Goal: Task Accomplishment & Management: Use online tool/utility

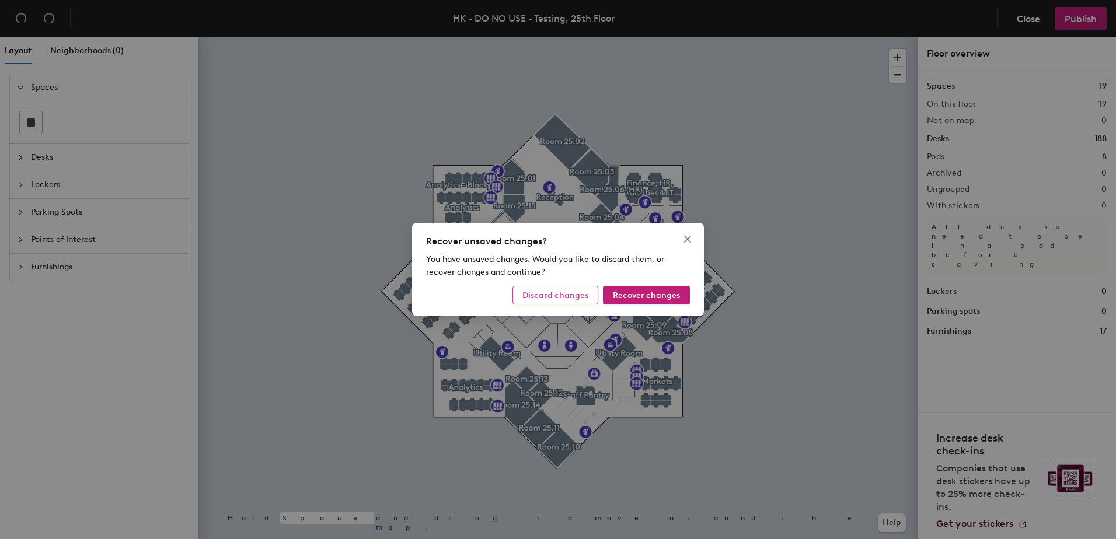
click at [552, 296] on span "Discard changes" at bounding box center [555, 296] width 66 height 10
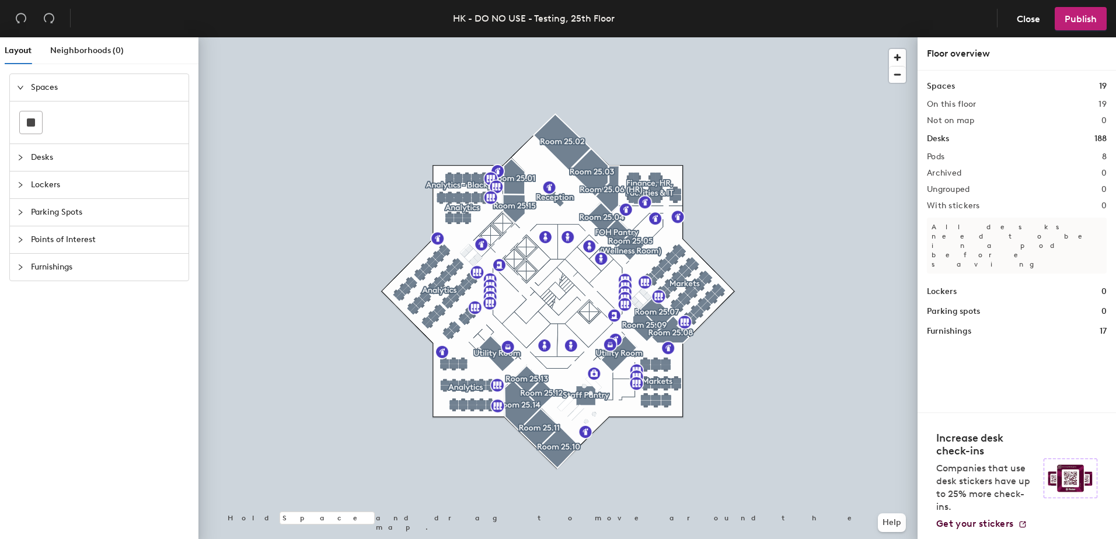
click at [24, 267] on div at bounding box center [24, 267] width 14 height 13
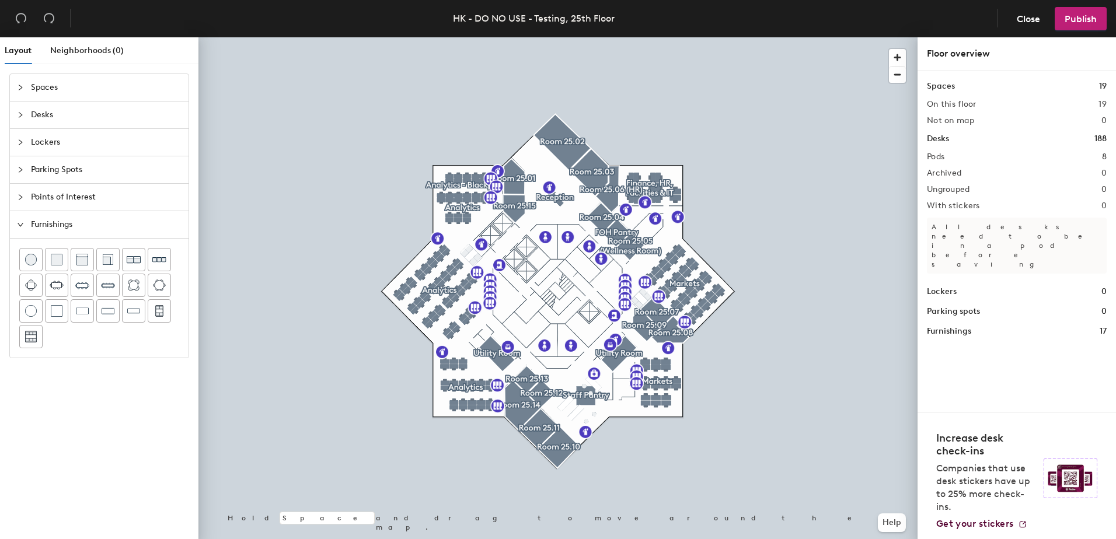
click at [21, 191] on div at bounding box center [24, 197] width 14 height 13
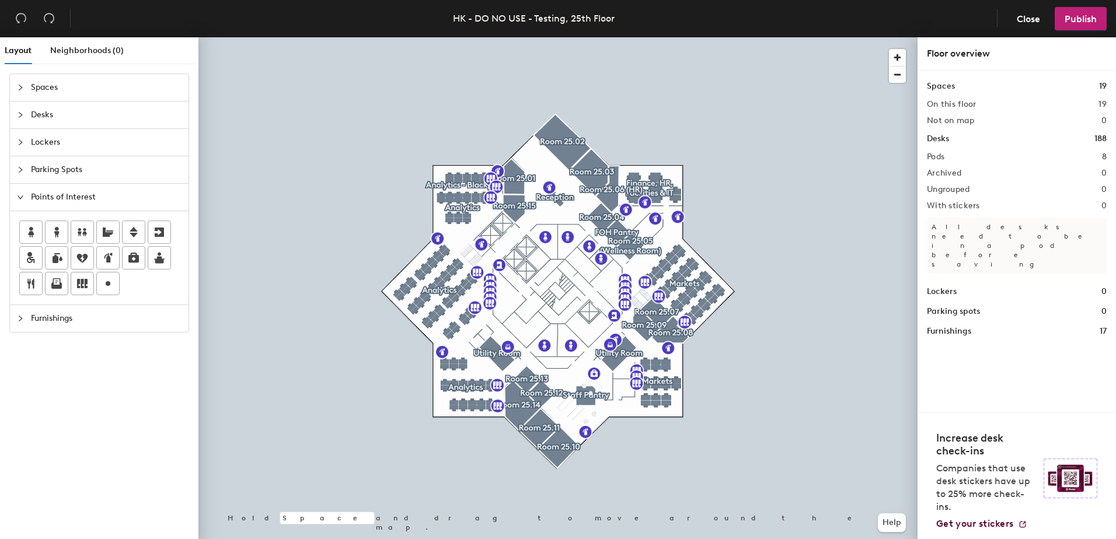
click at [23, 87] on icon "collapsed" at bounding box center [20, 87] width 7 height 7
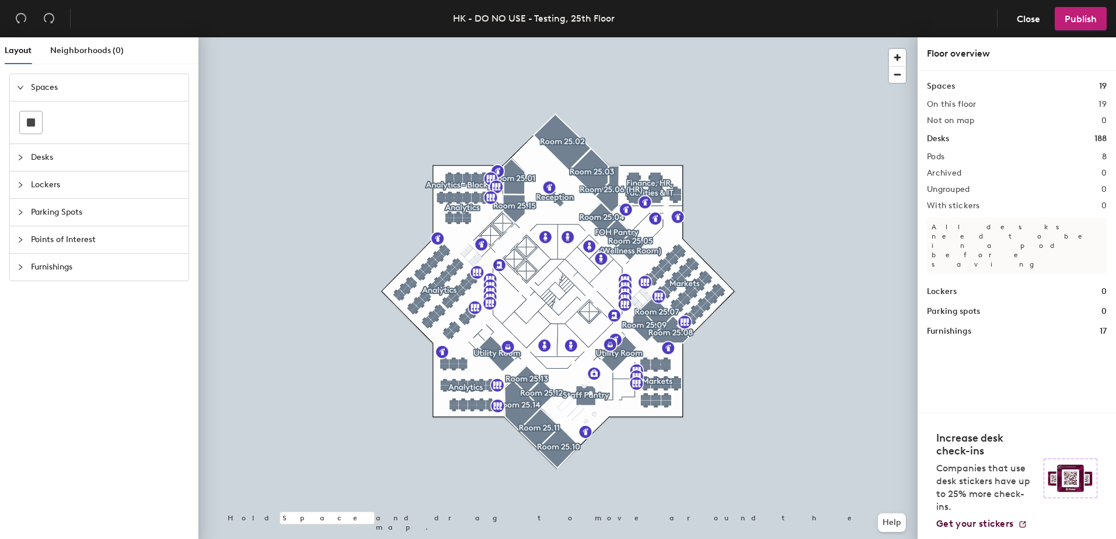
click at [18, 159] on icon "collapsed" at bounding box center [20, 157] width 7 height 7
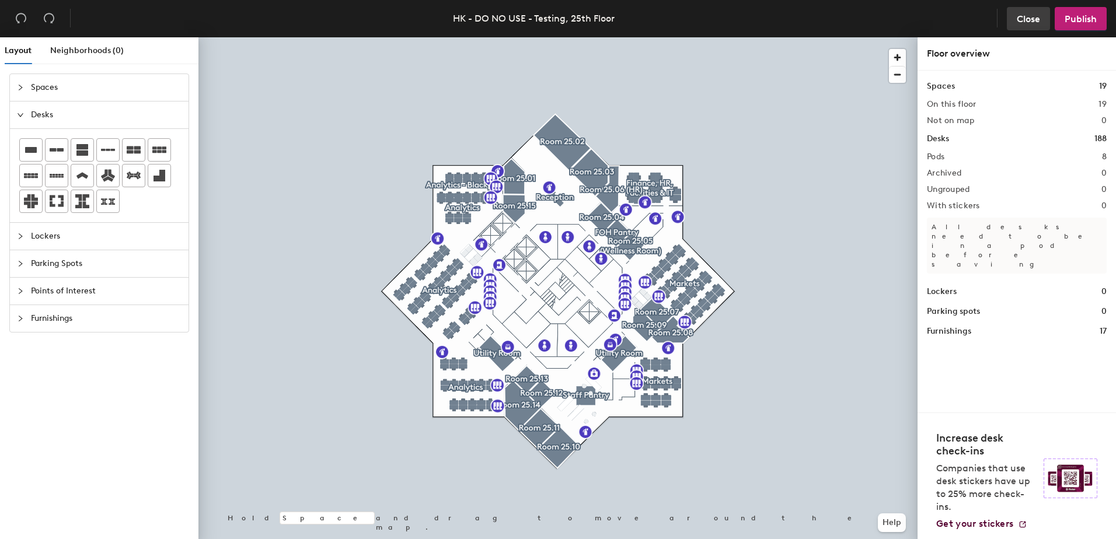
click at [1019, 19] on span "Close" at bounding box center [1028, 18] width 23 height 11
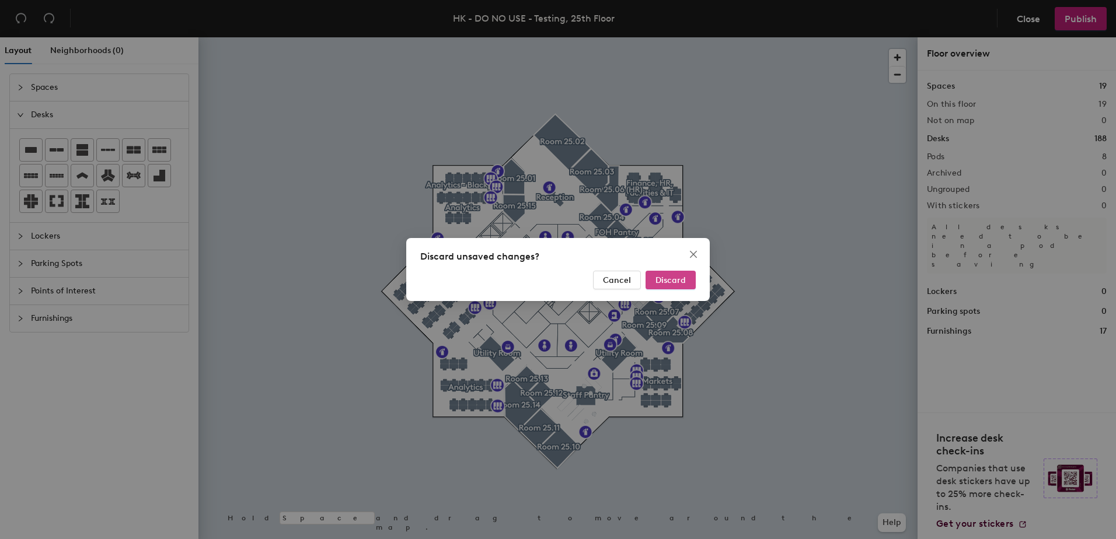
click at [680, 284] on span "Discard" at bounding box center [670, 280] width 30 height 10
